Goal: Contribute content: Contribute content

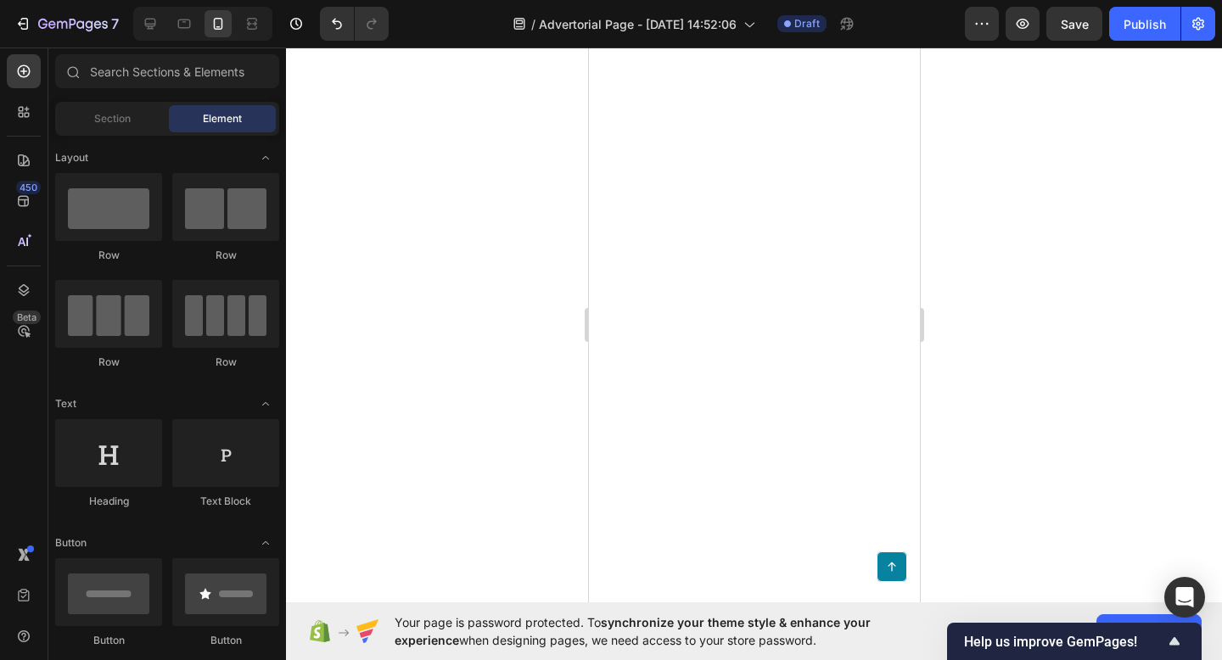
scroll to position [7862, 0]
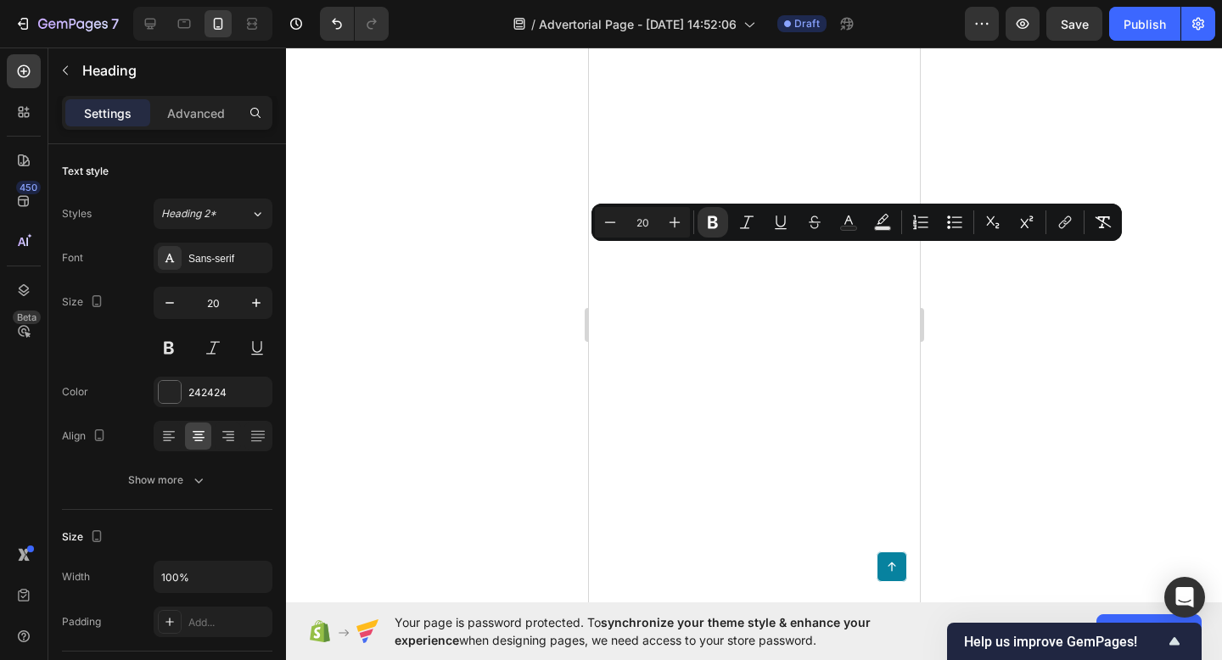
drag, startPoint x: 821, startPoint y: 250, endPoint x: 804, endPoint y: 250, distance: 17.0
copy strong "™"
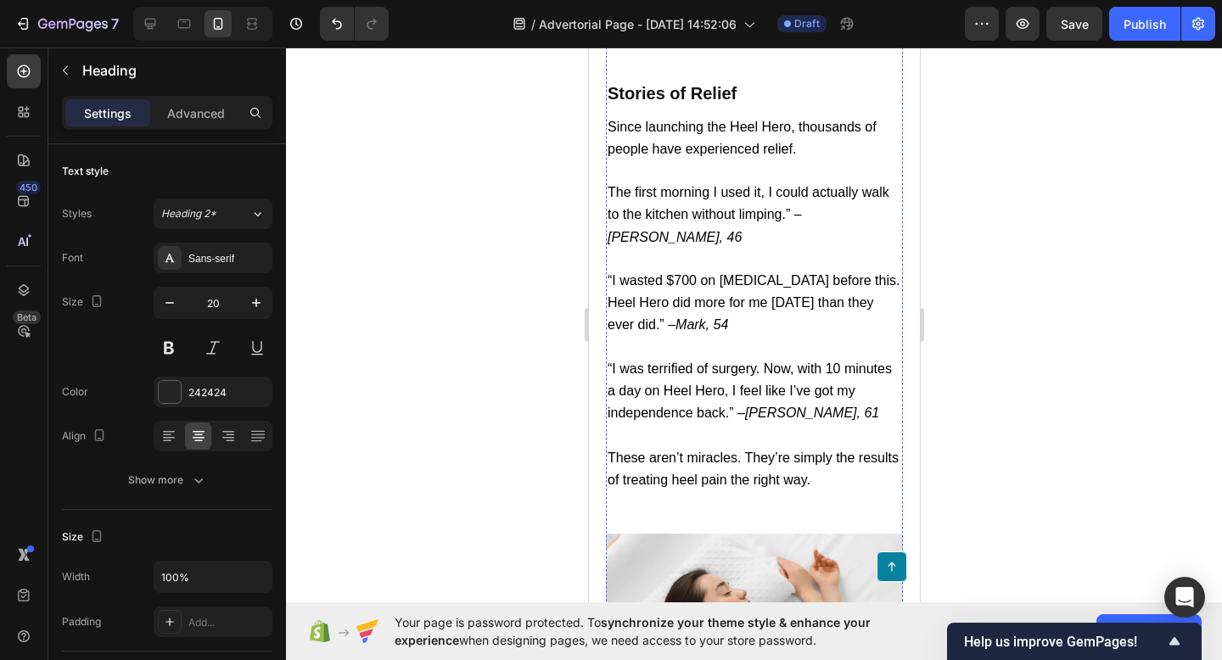
scroll to position [6041, 0]
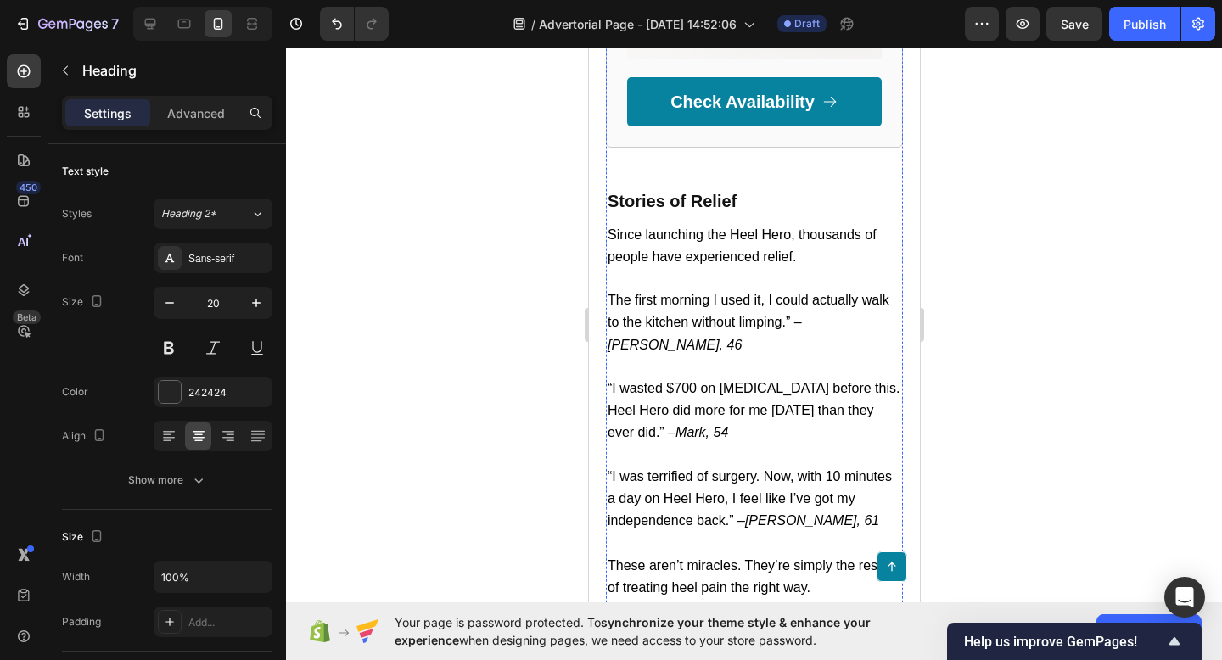
click at [968, 322] on div at bounding box center [754, 354] width 936 height 613
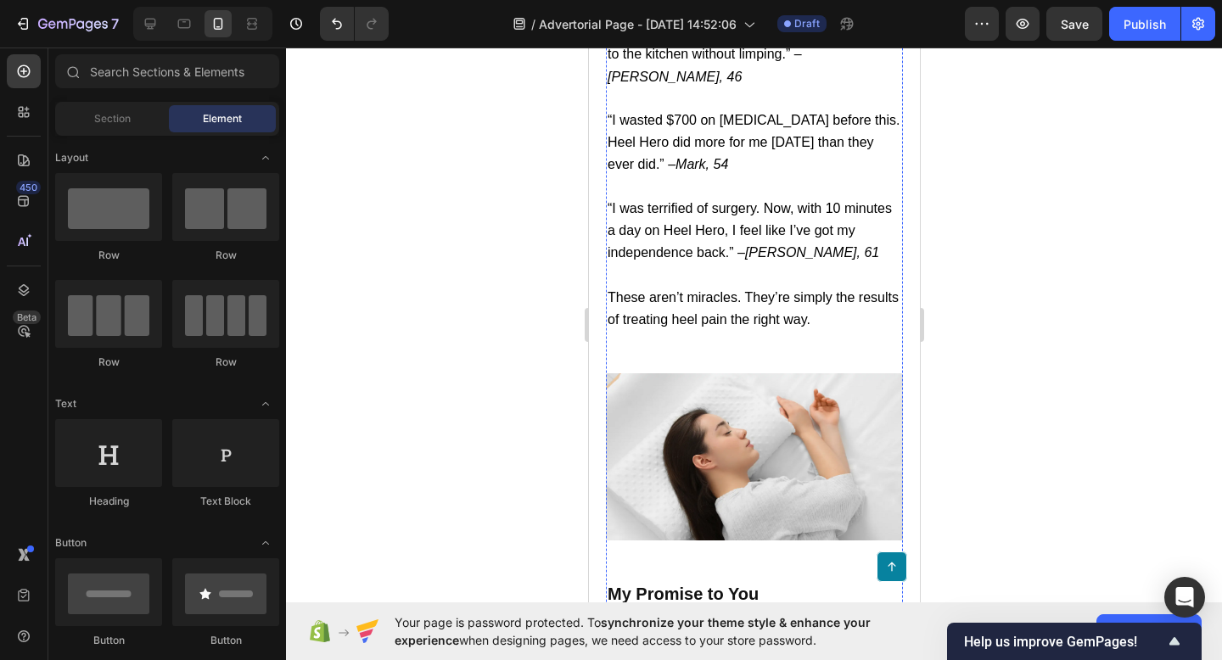
scroll to position [6304, 0]
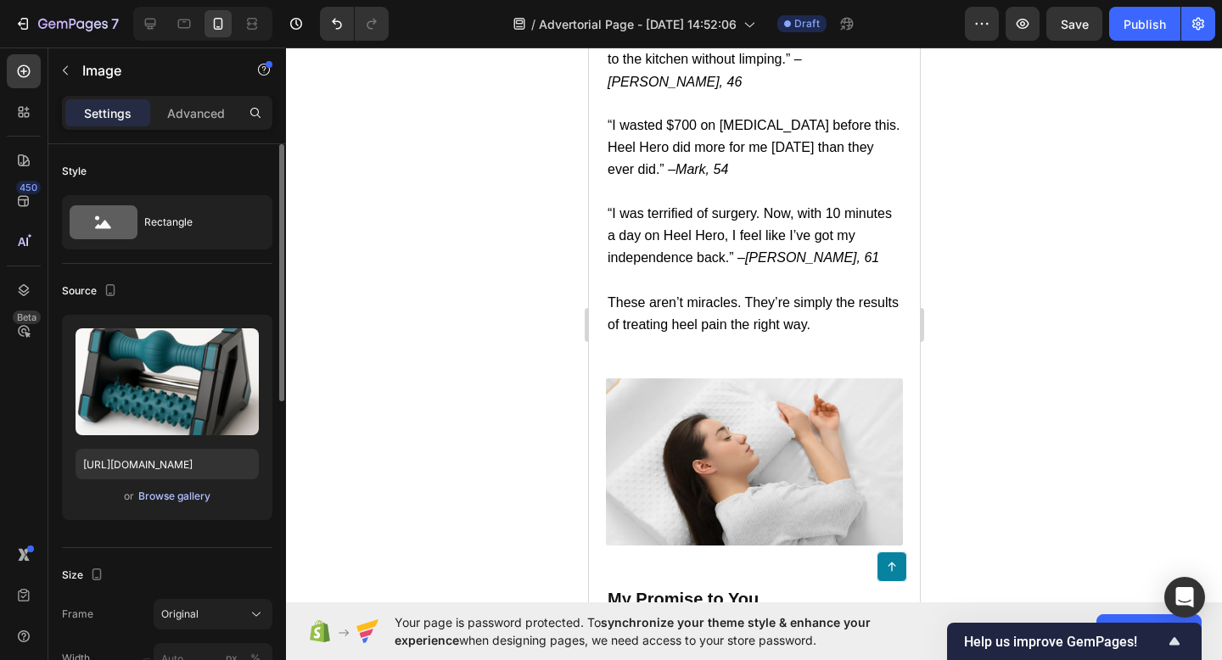
click at [143, 498] on div "Browse gallery" at bounding box center [174, 496] width 72 height 15
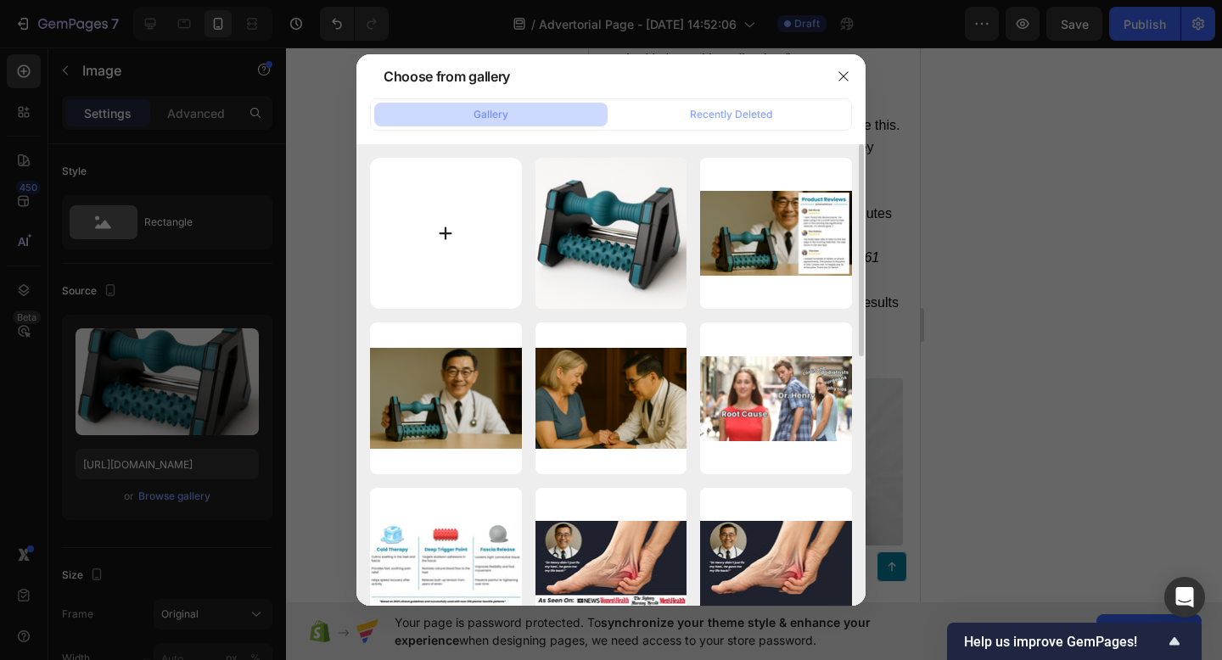
click at [454, 205] on input "file" at bounding box center [446, 234] width 152 height 152
type input "C:\fakepath\product photo.png"
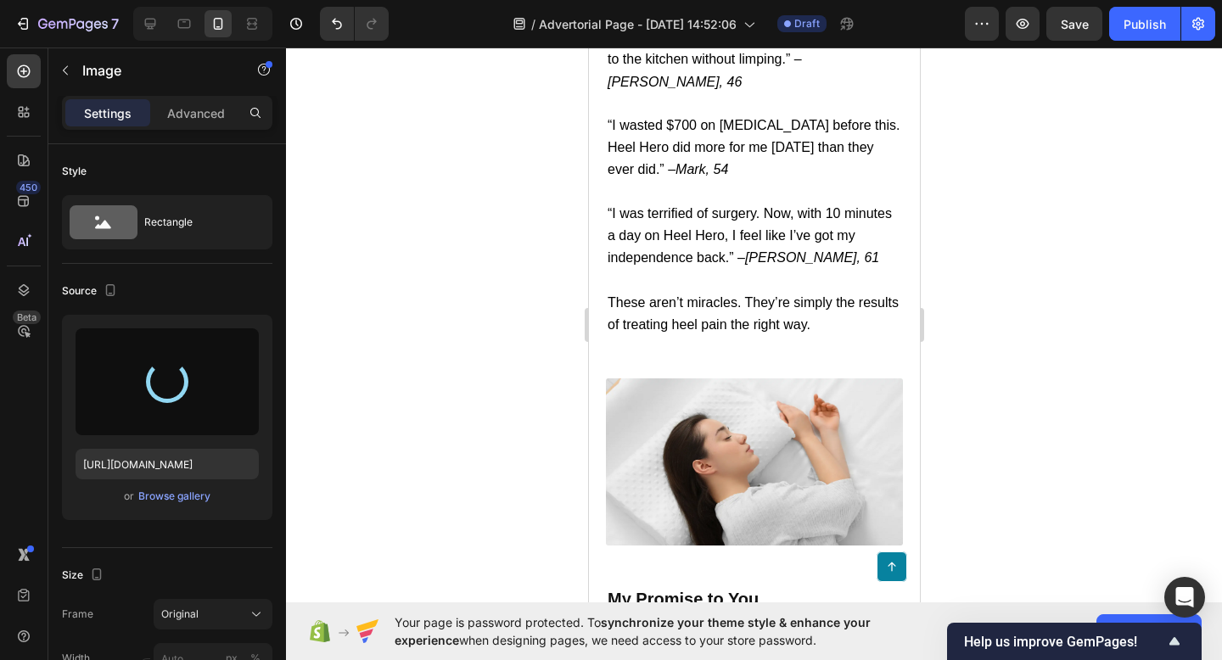
type input "[URL][DOMAIN_NAME]"
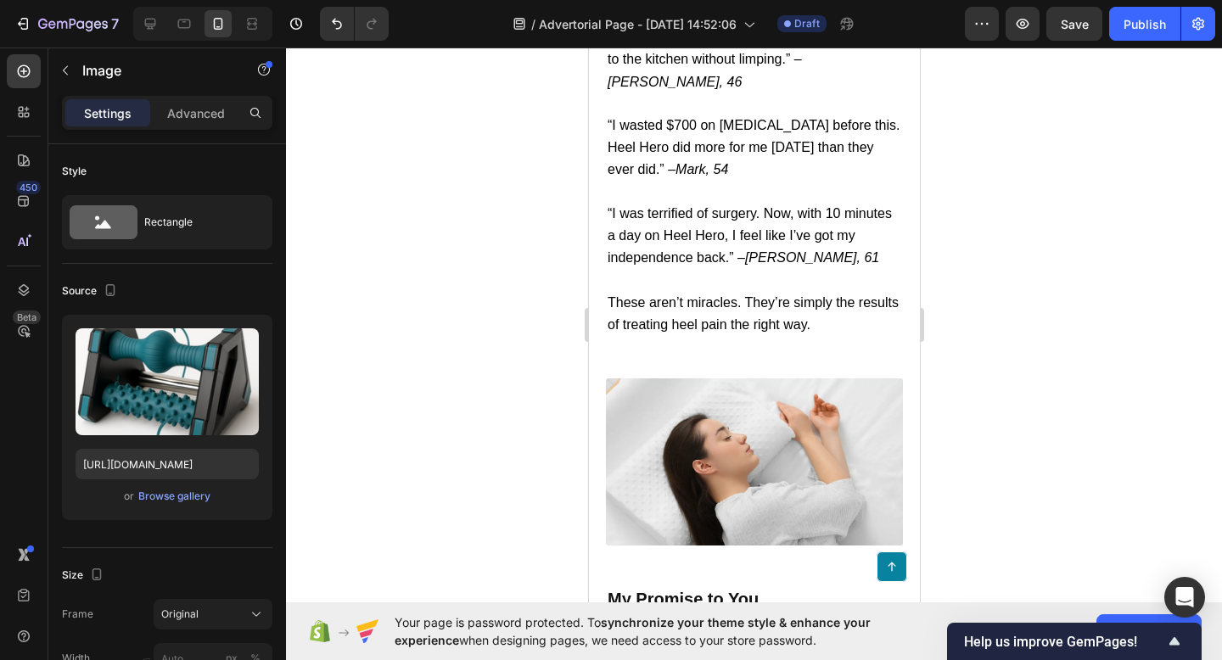
click at [1031, 352] on div at bounding box center [754, 354] width 936 height 613
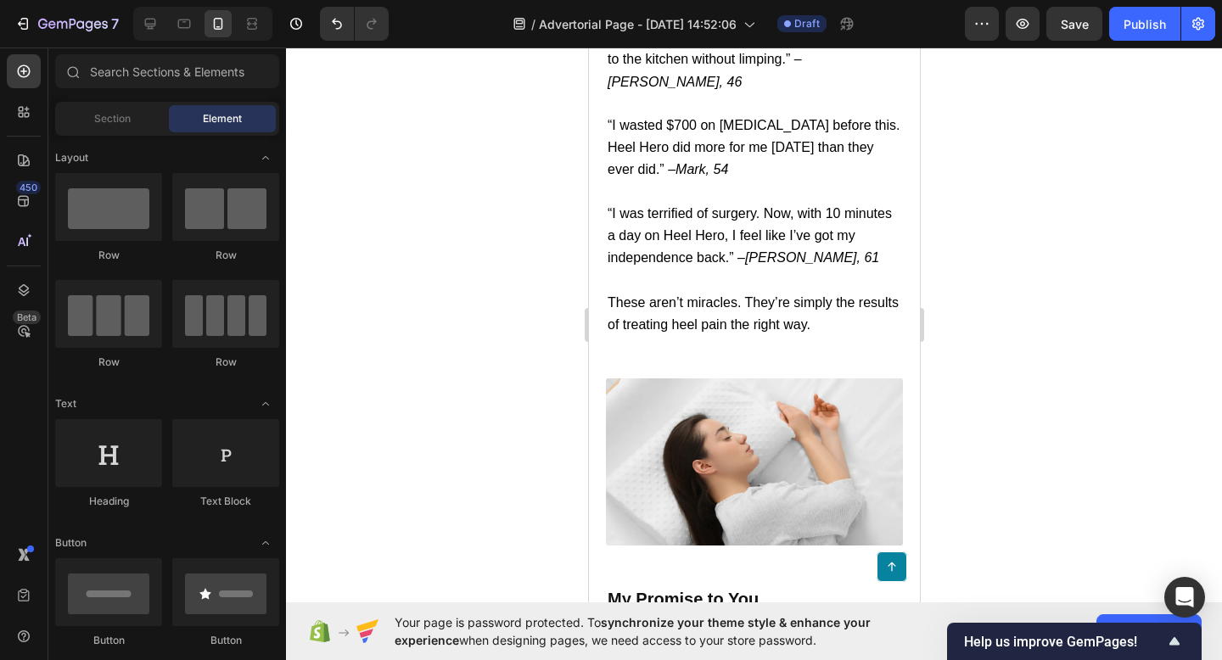
click at [980, 312] on div at bounding box center [754, 354] width 936 height 613
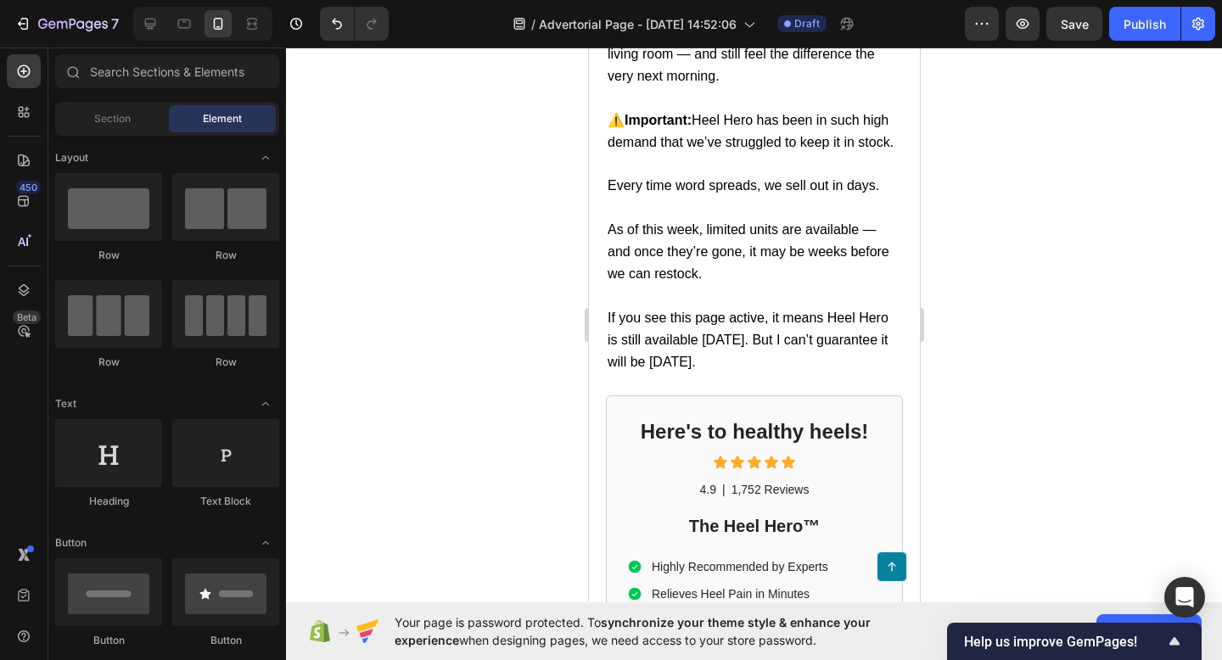
scroll to position [5128, 0]
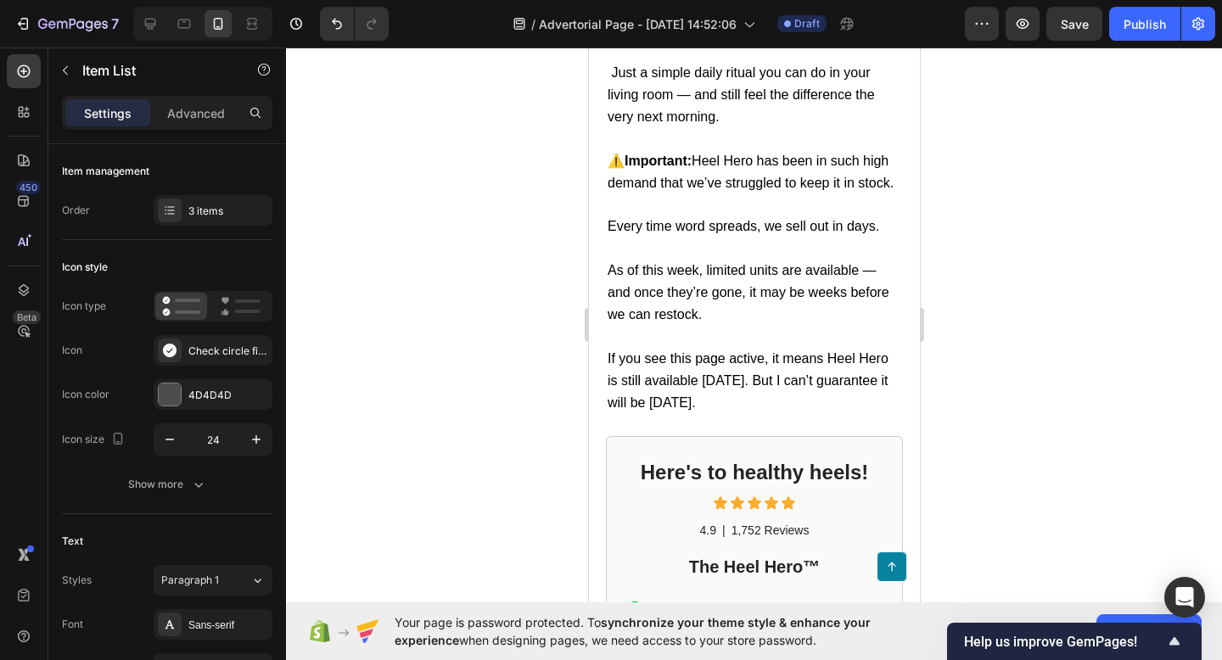
click at [945, 342] on div at bounding box center [754, 354] width 936 height 613
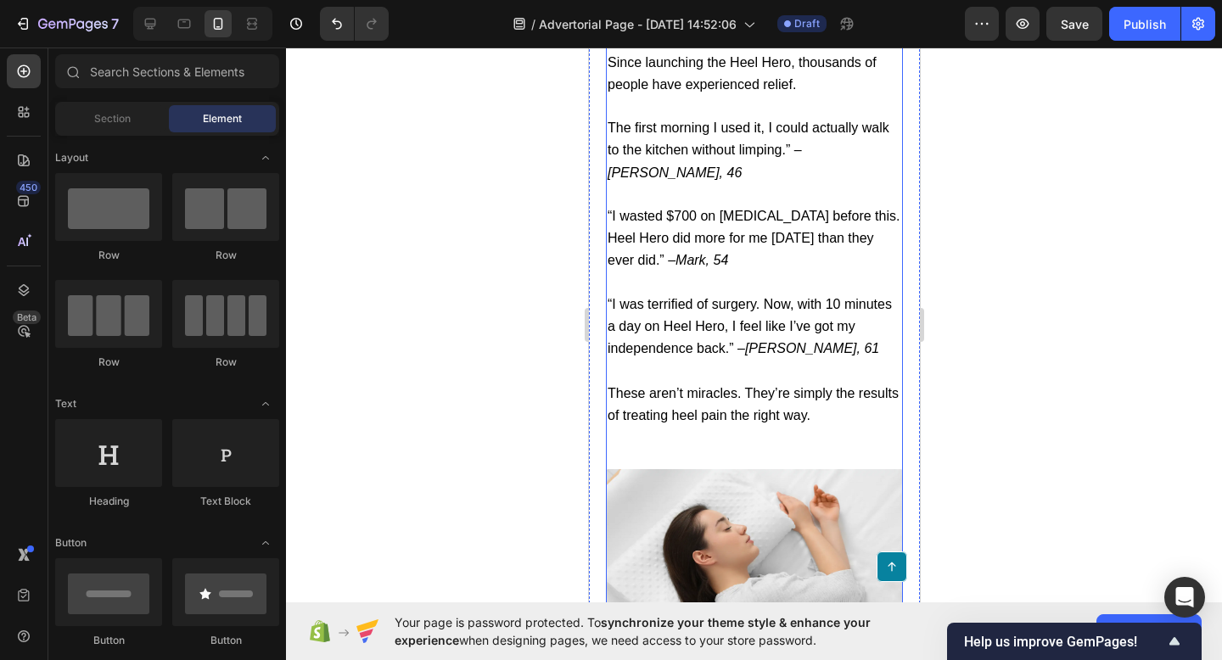
scroll to position [6253, 0]
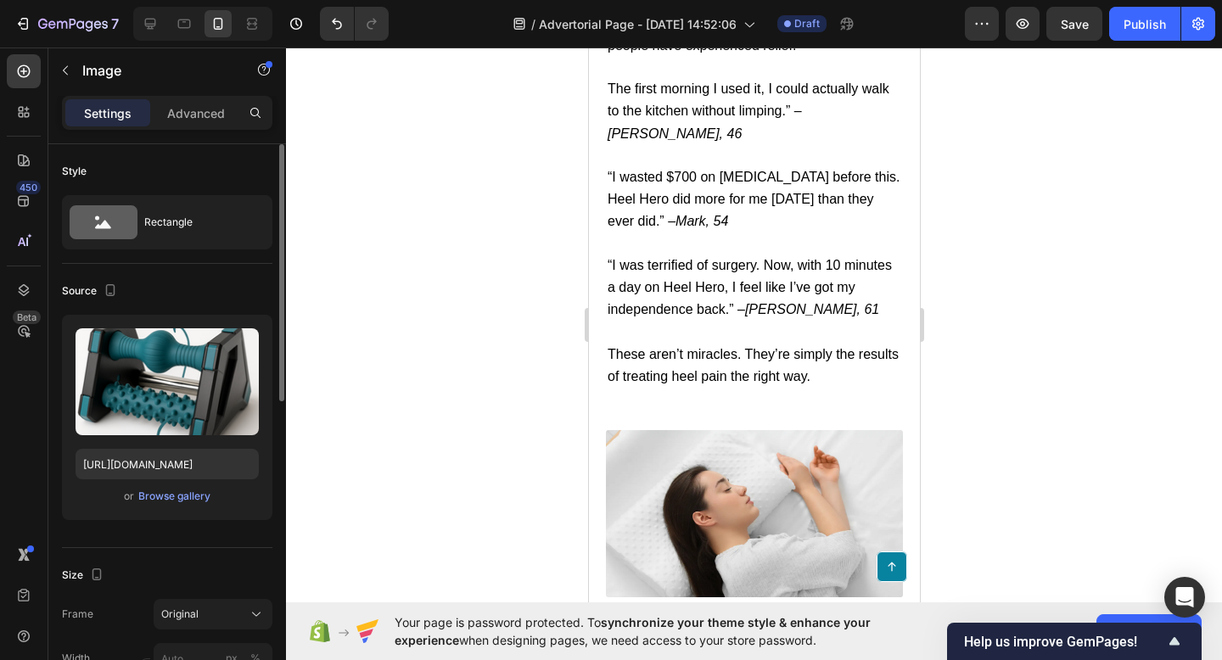
click at [177, 507] on div "Upload Image [URL][DOMAIN_NAME] or Browse gallery" at bounding box center [167, 417] width 210 height 205
click at [178, 499] on div "Browse gallery" at bounding box center [174, 496] width 72 height 15
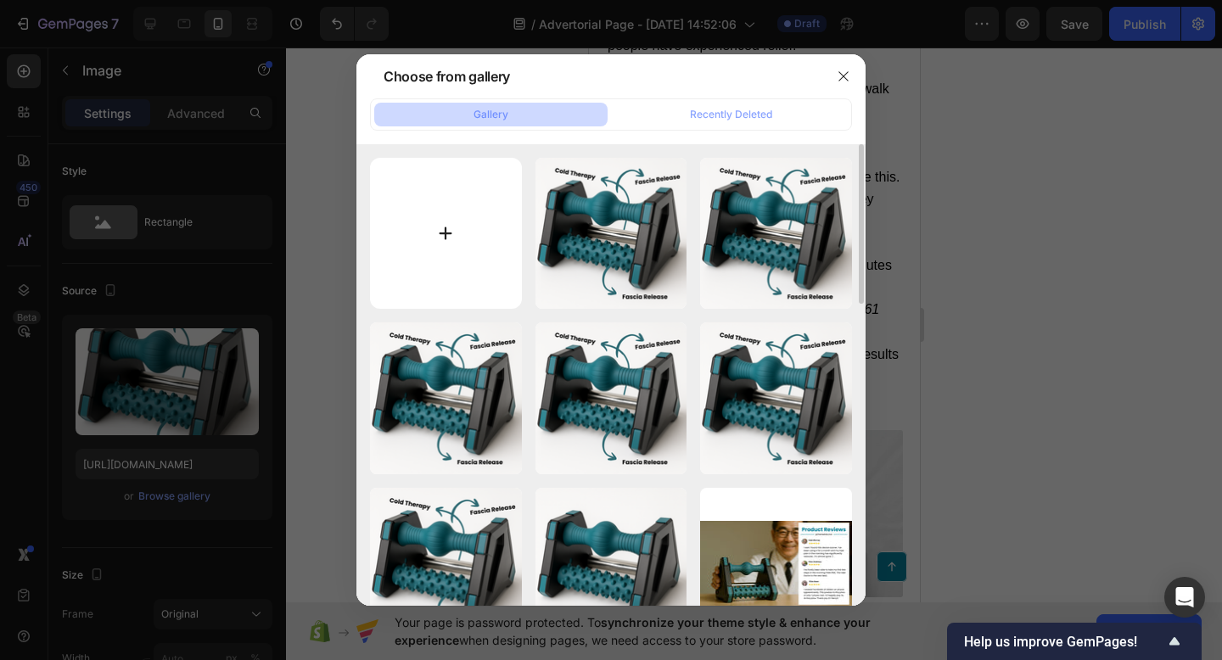
click at [492, 214] on input "file" at bounding box center [446, 234] width 152 height 152
type input "C:\fakepath\BEFORE.png"
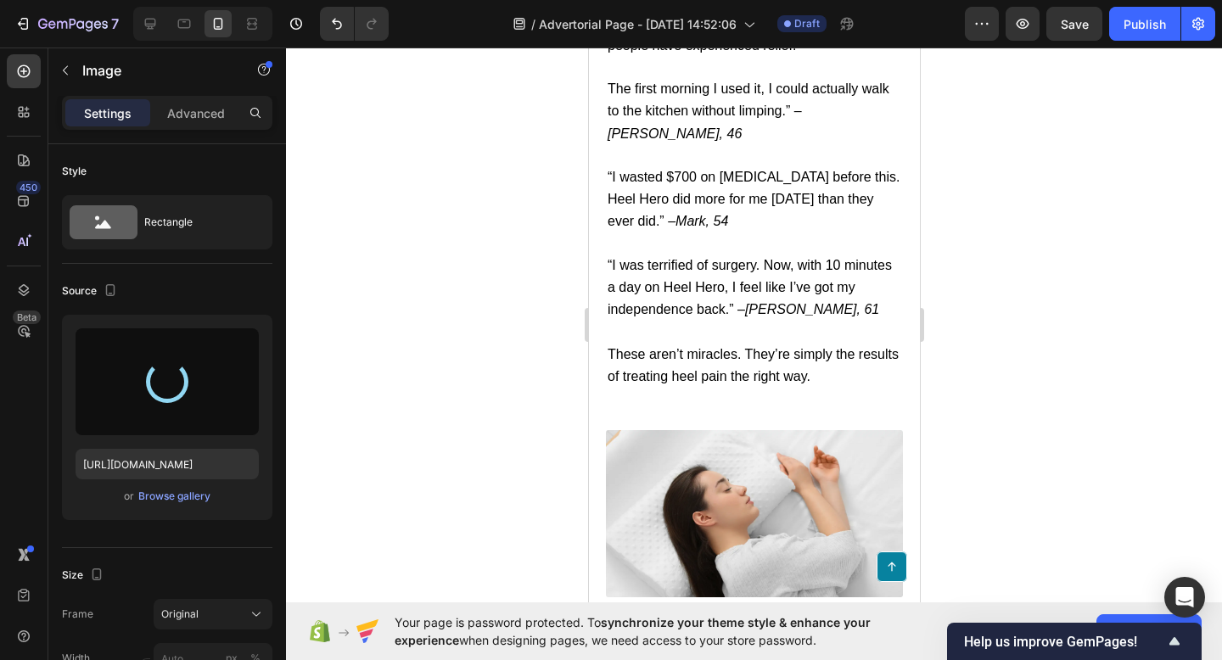
type input "[URL][DOMAIN_NAME]"
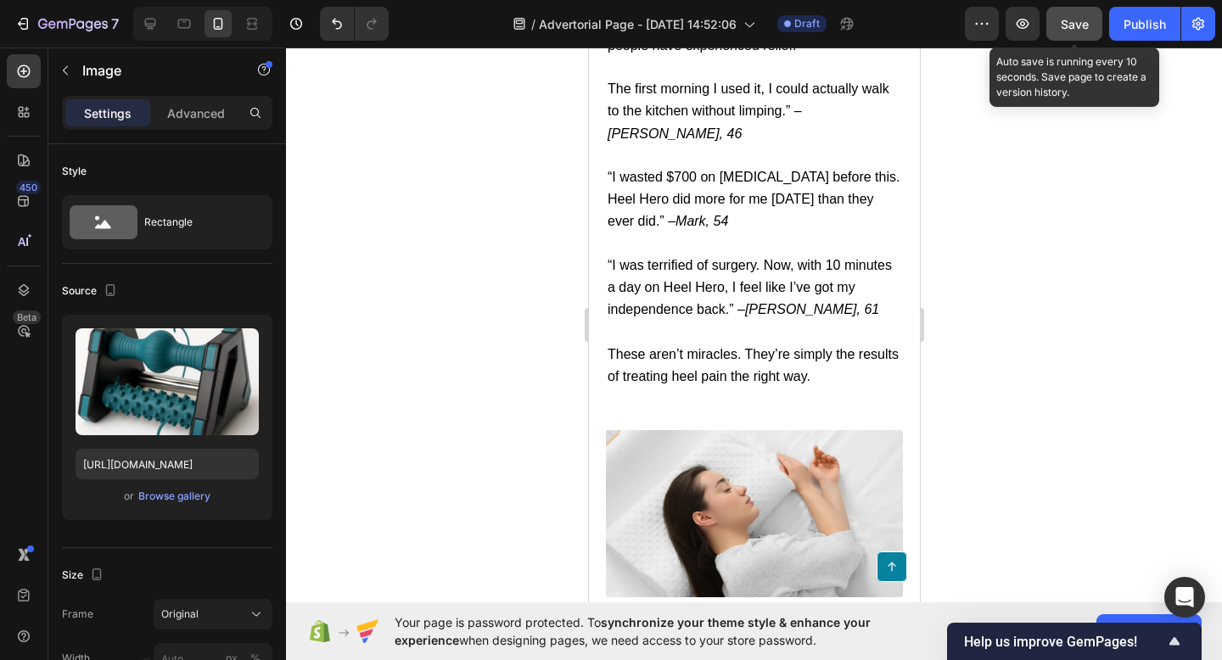
click at [1078, 28] on span "Save" at bounding box center [1075, 24] width 28 height 14
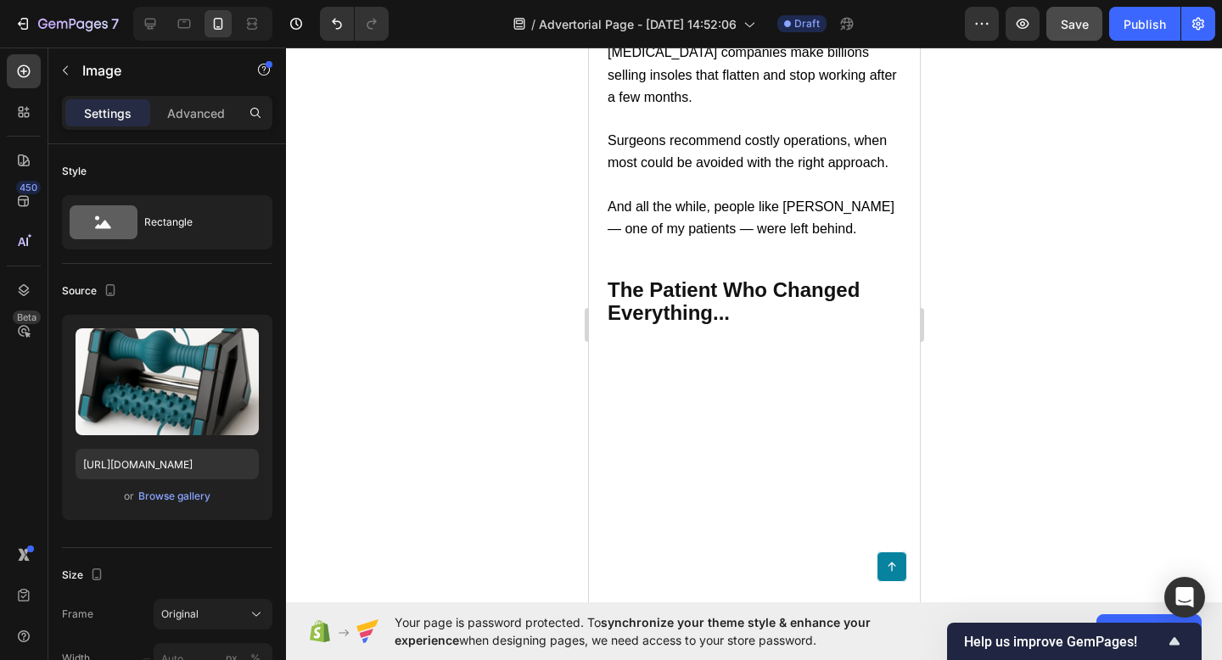
scroll to position [0, 0]
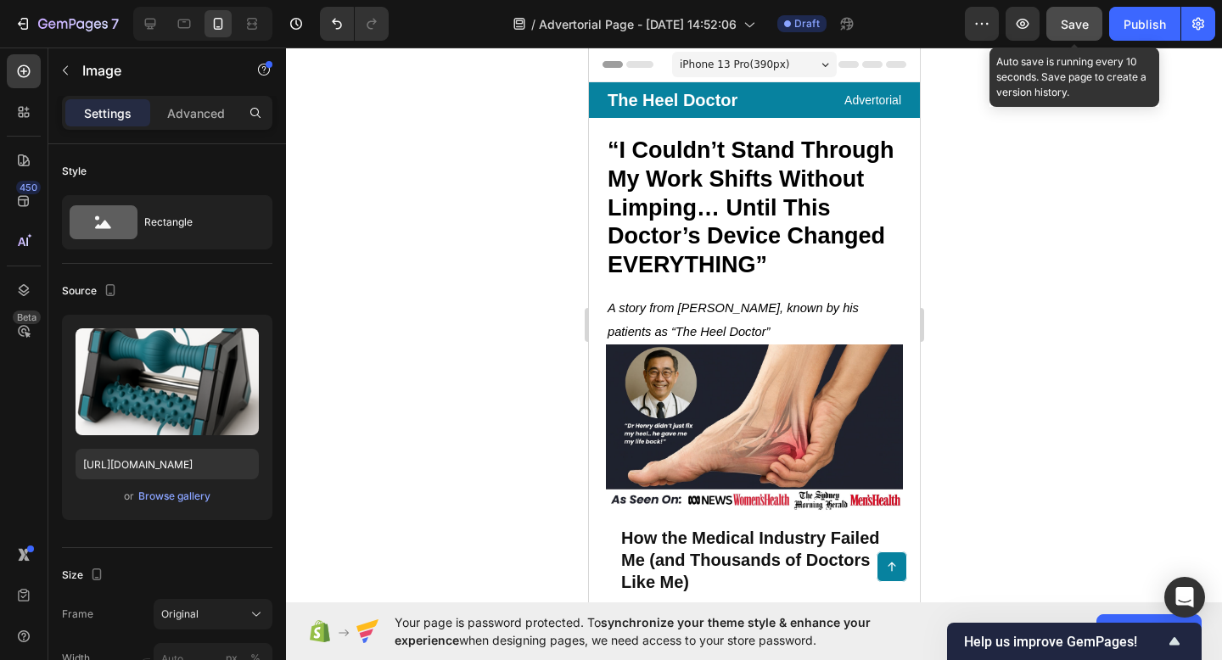
click at [1071, 17] on span "Save" at bounding box center [1075, 24] width 28 height 14
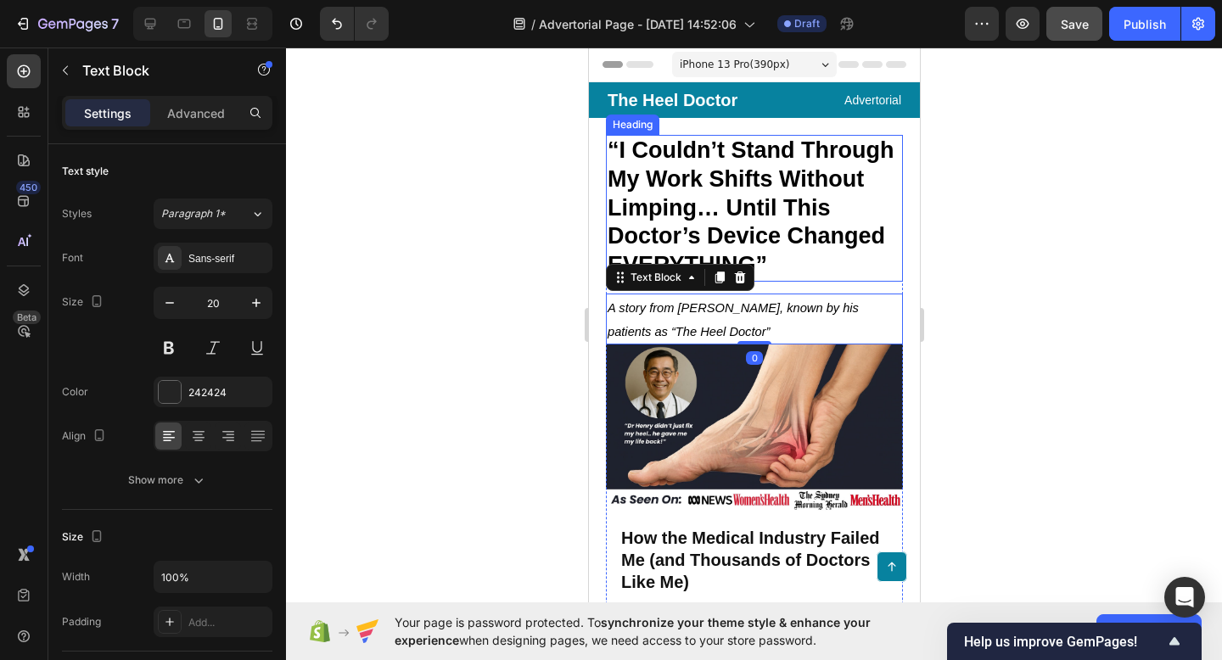
drag, startPoint x: 752, startPoint y: 302, endPoint x: 764, endPoint y: 177, distance: 125.3
click at [1221, 268] on div at bounding box center [754, 354] width 936 height 613
